Goal: Information Seeking & Learning: Learn about a topic

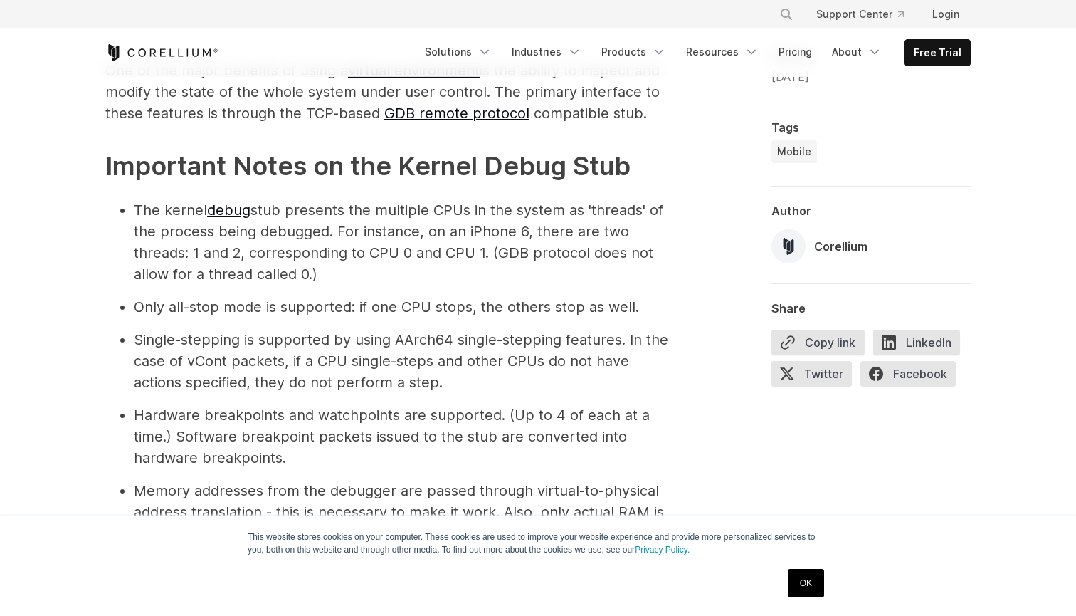
scroll to position [895, 0]
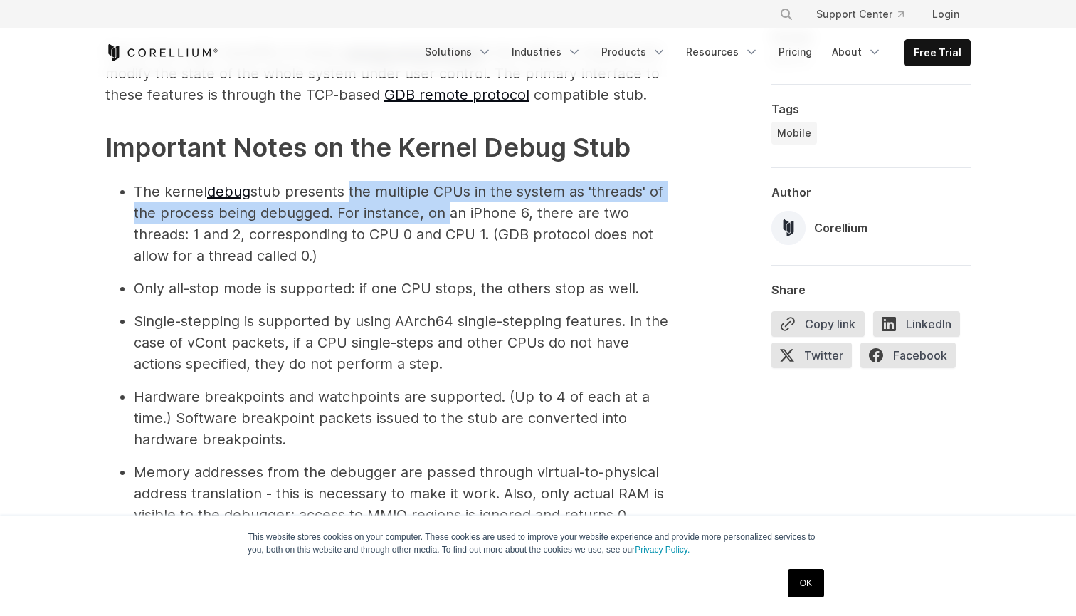
drag, startPoint x: 347, startPoint y: 188, endPoint x: 439, endPoint y: 208, distance: 94.8
click at [439, 208] on li "The kernel debug stub presents the multiple CPUs in the system as 'threads' of …" at bounding box center [404, 223] width 541 height 85
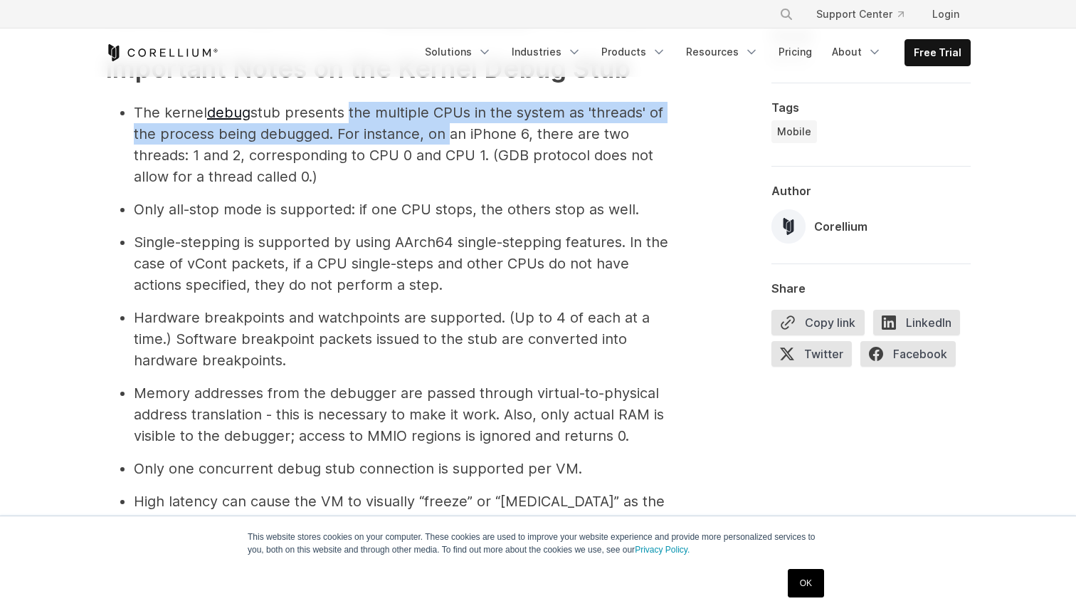
scroll to position [975, 0]
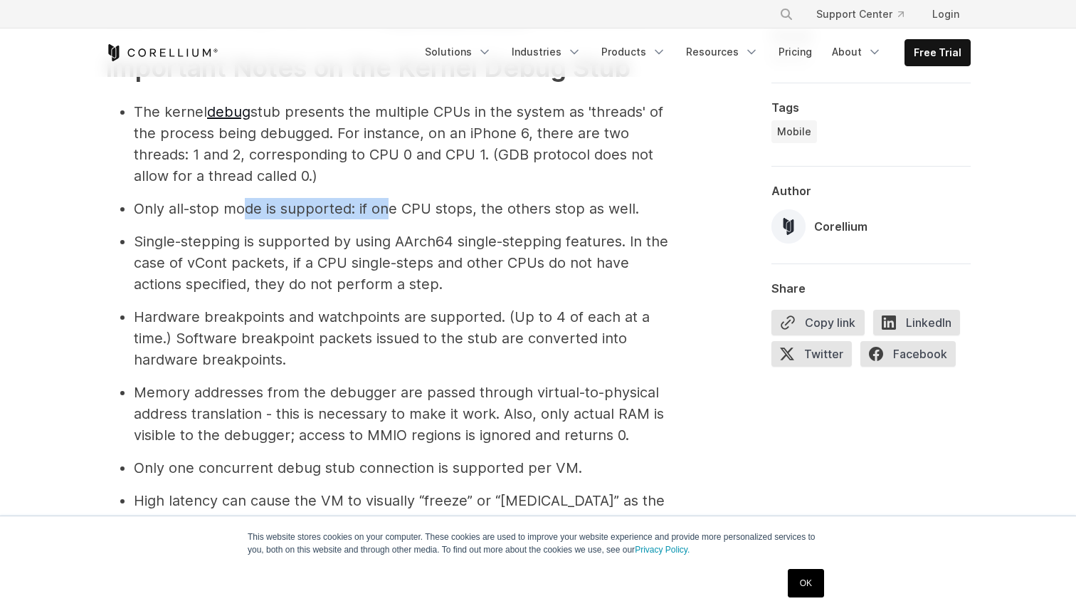
drag, startPoint x: 245, startPoint y: 213, endPoint x: 384, endPoint y: 213, distance: 139.5
click at [385, 213] on li "Only all-stop mode is supported: if one CPU stops, the others stop as well." at bounding box center [404, 208] width 541 height 21
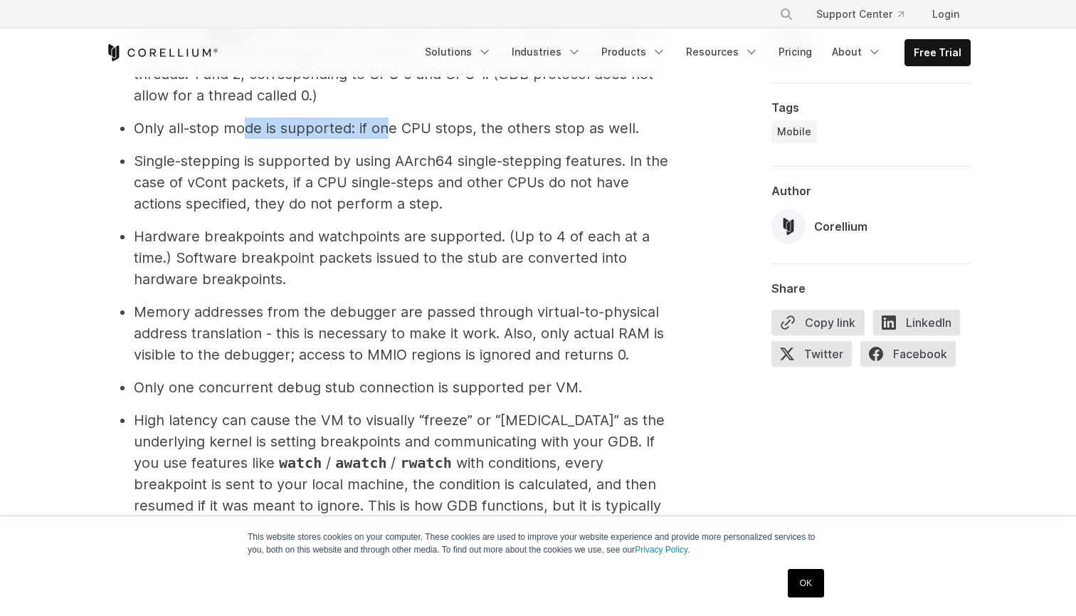
scroll to position [1059, 0]
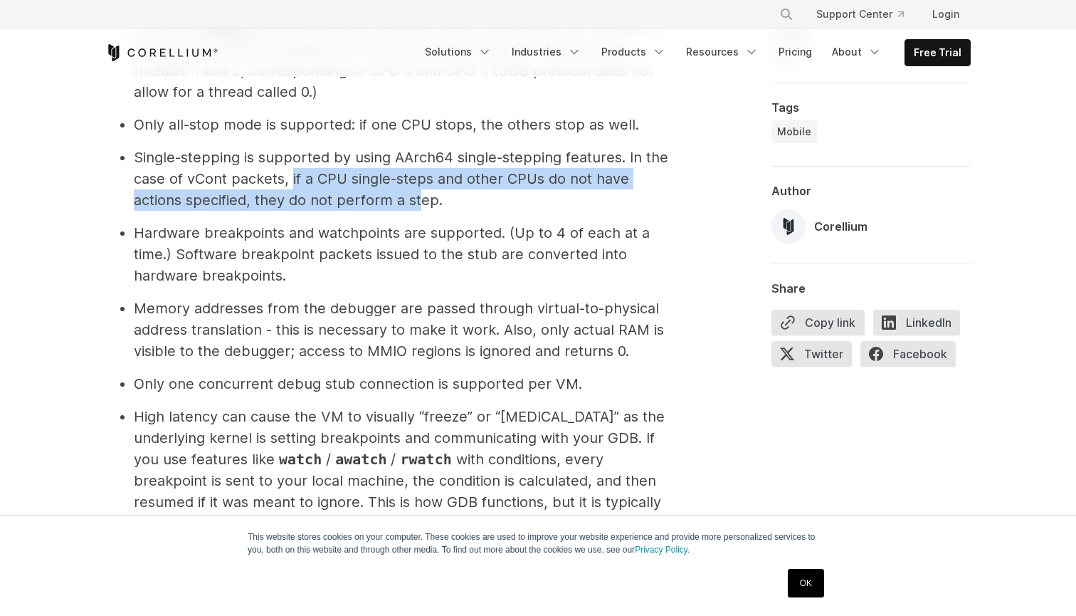
drag, startPoint x: 308, startPoint y: 166, endPoint x: 418, endPoint y: 194, distance: 113.9
click at [418, 194] on li "Single-stepping is supported by using AArch64 single-stepping features. In the …" at bounding box center [404, 179] width 541 height 64
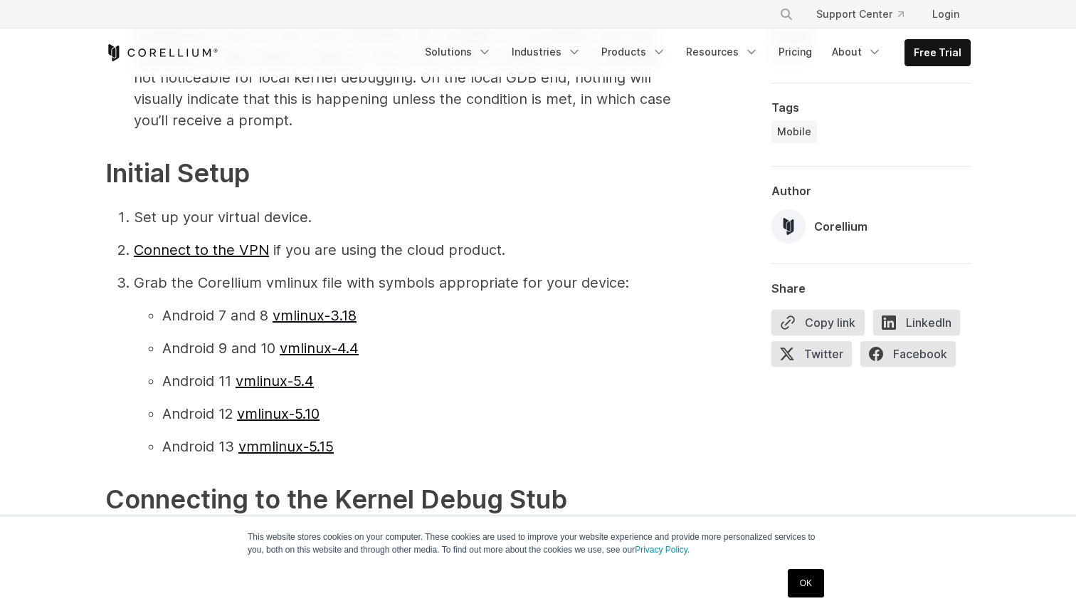
scroll to position [1522, 0]
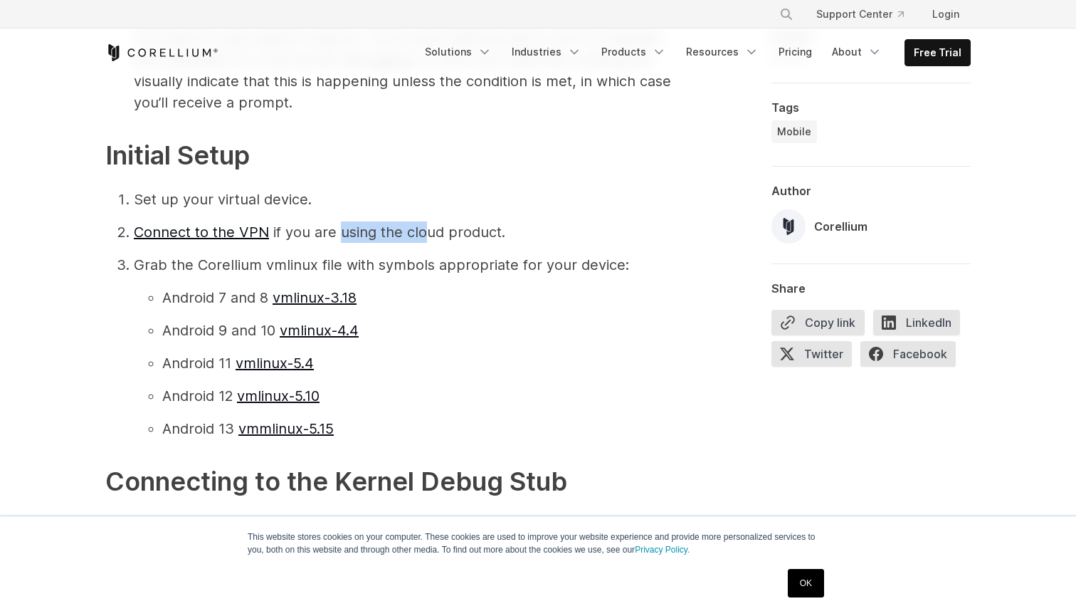
drag, startPoint x: 339, startPoint y: 228, endPoint x: 414, endPoint y: 231, distance: 75.5
click at [421, 231] on li "Connect to the VPN if you are using the cloud product." at bounding box center [404, 231] width 541 height 21
click at [414, 231] on li "Connect to the VPN if you are using the cloud product." at bounding box center [404, 231] width 541 height 21
click at [286, 201] on li "Set up your virtual device." at bounding box center [404, 199] width 541 height 21
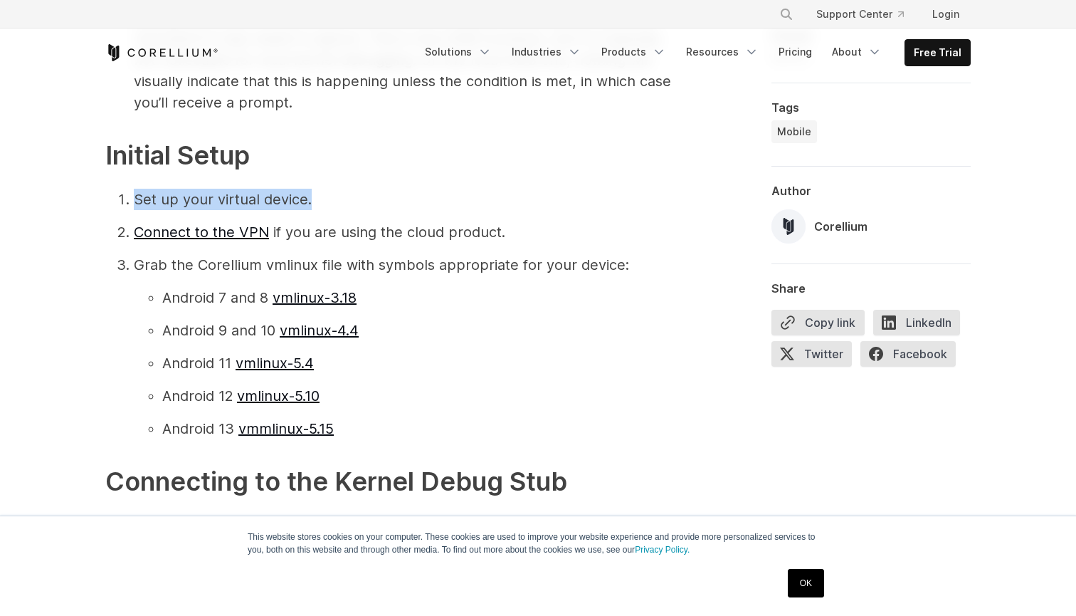
click at [286, 201] on li "Set up your virtual device." at bounding box center [404, 199] width 541 height 21
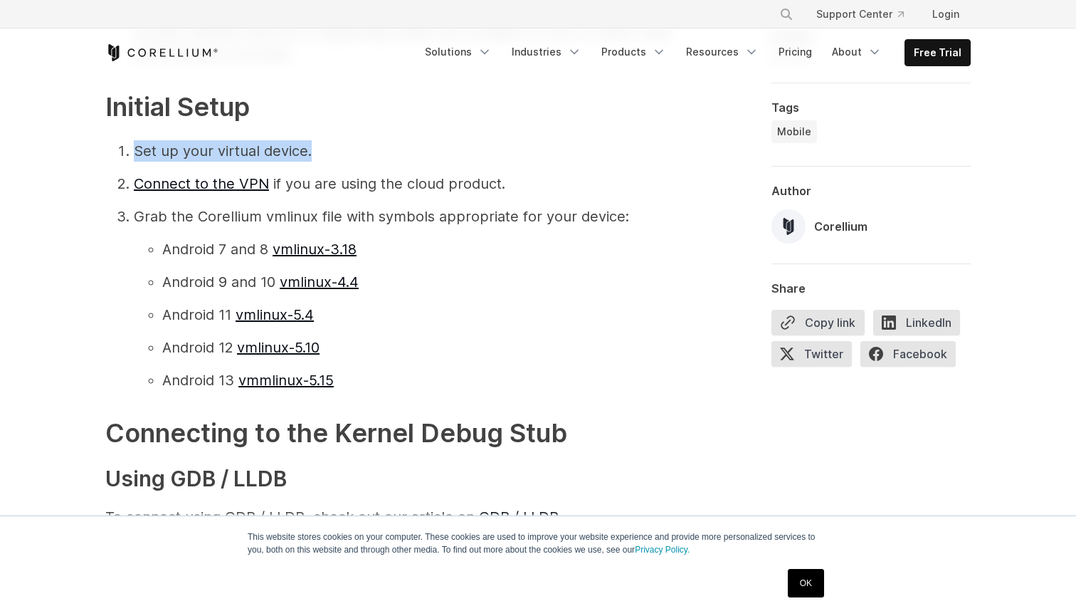
scroll to position [1587, 0]
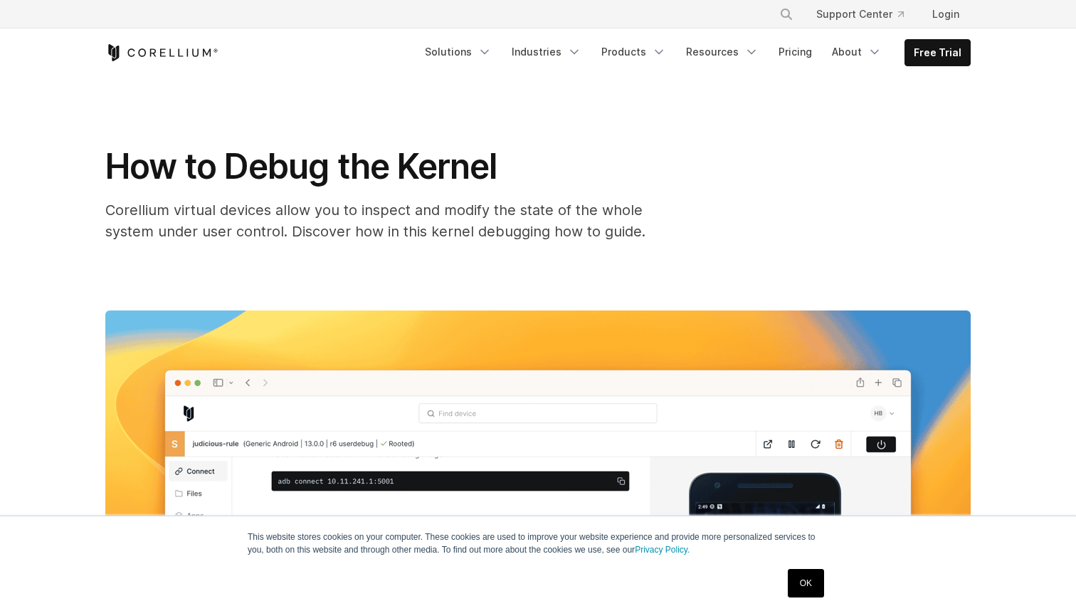
scroll to position [1025, 0]
click at [765, 52] on link "Resources" at bounding box center [722, 52] width 90 height 26
